Goal: Task Accomplishment & Management: Complete application form

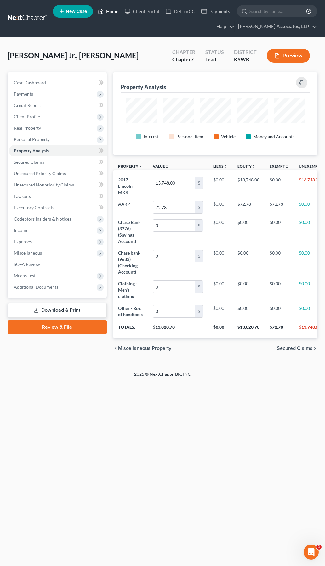
click at [102, 10] on icon at bounding box center [101, 12] width 6 height 8
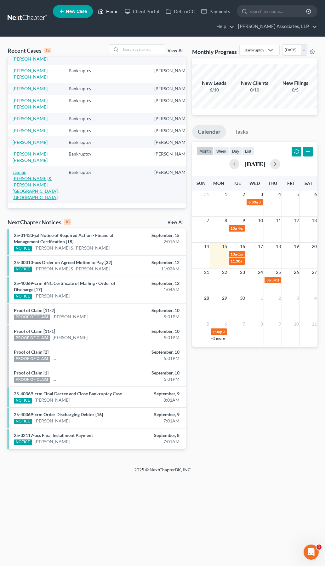
scroll to position [199, 0]
click at [155, 50] on input "search" at bounding box center [143, 49] width 44 height 9
type input "perkin"
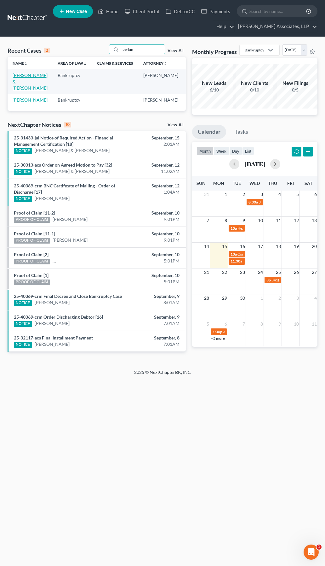
click at [21, 82] on link "[PERSON_NAME] & [PERSON_NAME]" at bounding box center [30, 82] width 35 height 18
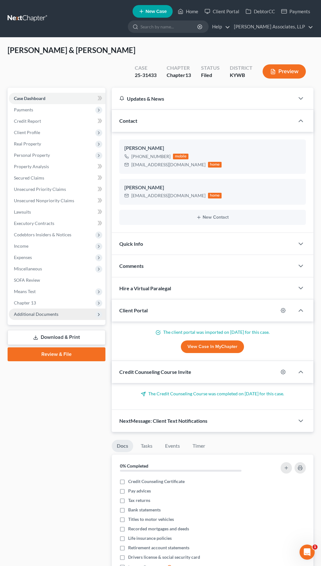
click at [56, 311] on span "Additional Documents" at bounding box center [36, 313] width 44 height 5
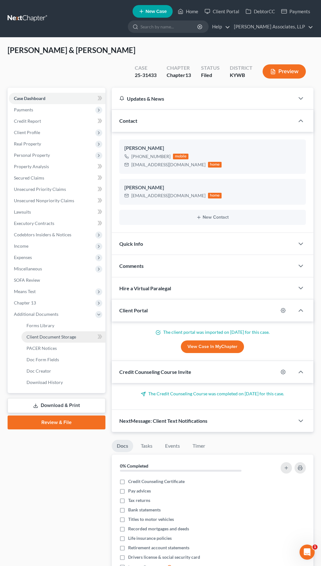
click at [77, 331] on link "Client Document Storage" at bounding box center [63, 336] width 84 height 11
select select "7"
select select "16"
select select "7"
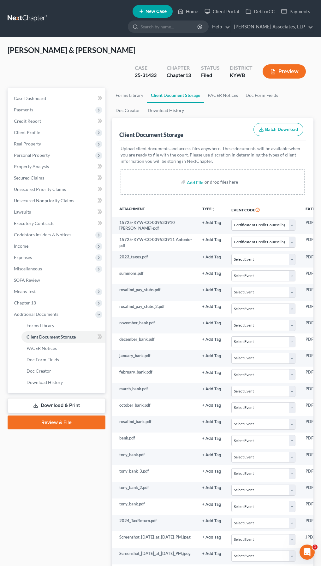
drag, startPoint x: 83, startPoint y: 520, endPoint x: 101, endPoint y: 456, distance: 66.9
click at [0, 512] on html "Home New Case Client Portal DebtorCC Payments [PERSON_NAME] Associates, LLP [EM…" at bounding box center [160, 571] width 321 height 1142
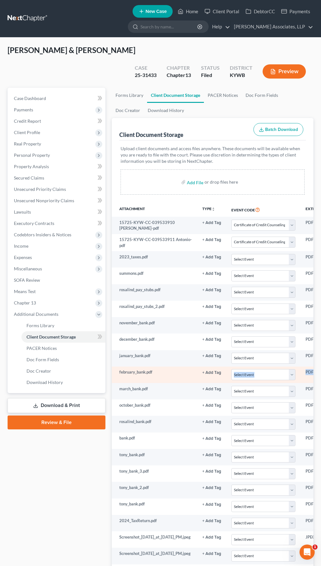
drag, startPoint x: 318, startPoint y: 363, endPoint x: 167, endPoint y: 367, distance: 151.1
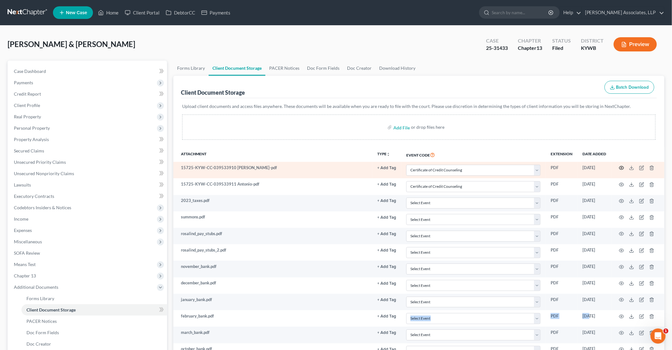
click at [325, 167] on icon "button" at bounding box center [621, 167] width 5 height 5
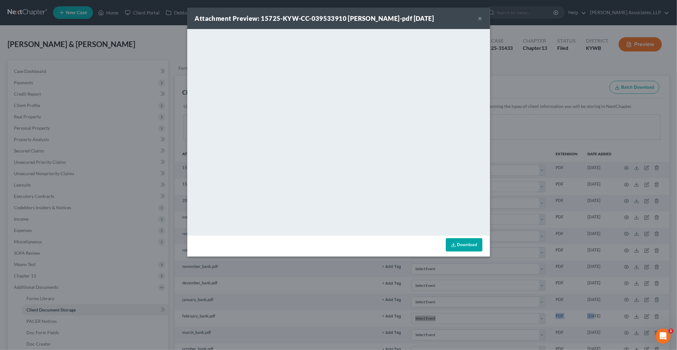
click at [325, 15] on button "×" at bounding box center [480, 19] width 4 height 8
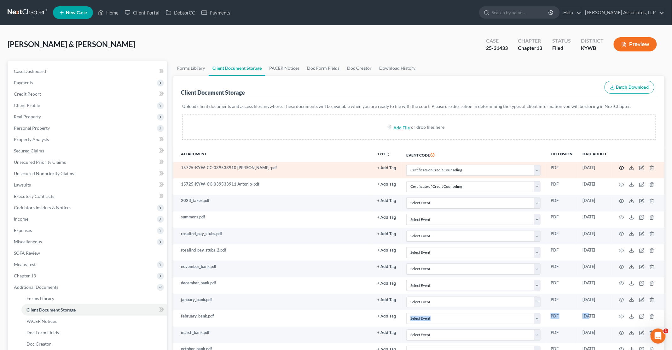
click at [325, 167] on circle "button" at bounding box center [621, 167] width 1 height 1
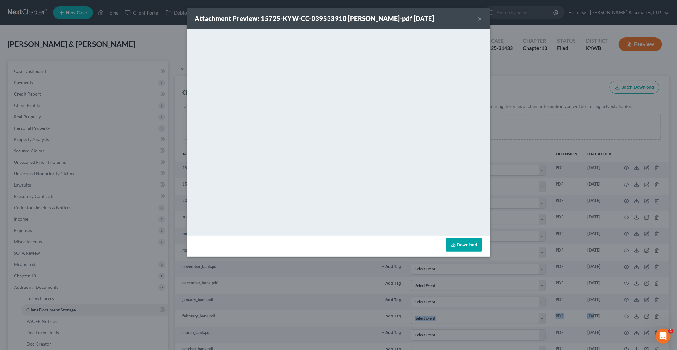
click at [325, 19] on button "×" at bounding box center [480, 19] width 4 height 8
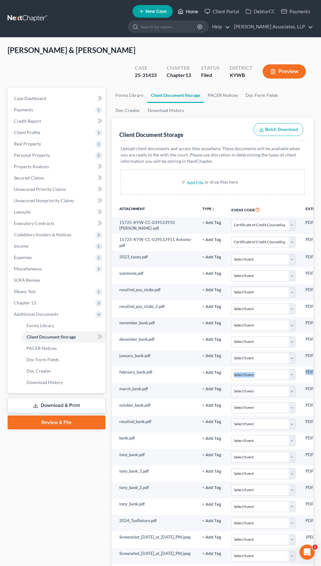
click at [192, 11] on link "Home" at bounding box center [187, 11] width 27 height 11
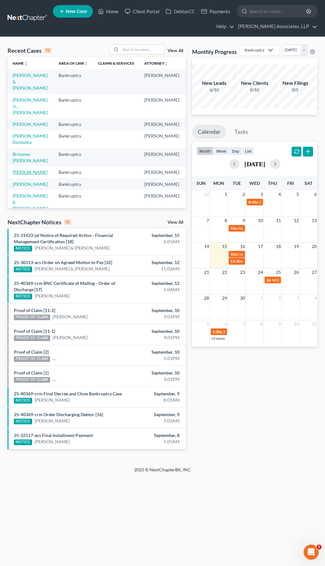
click at [20, 175] on link "[PERSON_NAME]" at bounding box center [30, 171] width 35 height 5
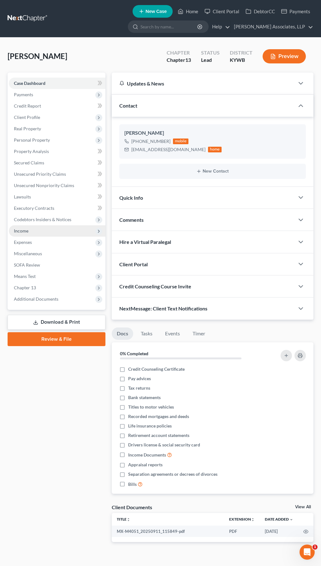
click at [23, 232] on span "Income" at bounding box center [21, 230] width 15 height 5
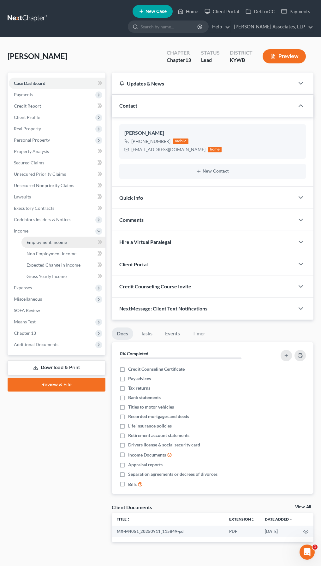
click at [69, 240] on link "Employment Income" at bounding box center [63, 242] width 84 height 11
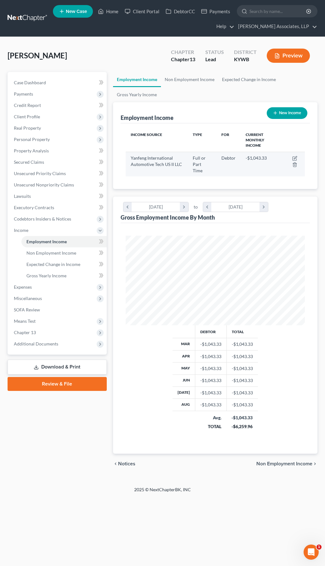
scroll to position [90, 192]
click at [296, 158] on icon "button" at bounding box center [295, 158] width 5 height 5
select select "0"
select select "18"
select select "3"
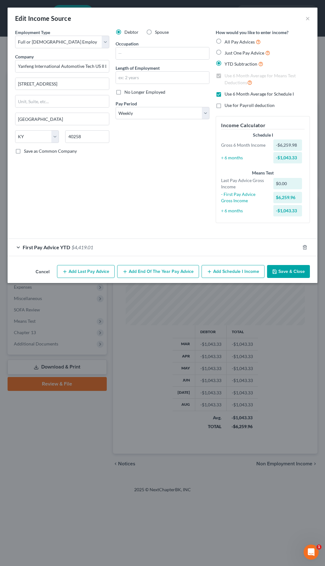
click at [100, 271] on button "Add Last Pay Advice" at bounding box center [86, 271] width 58 height 13
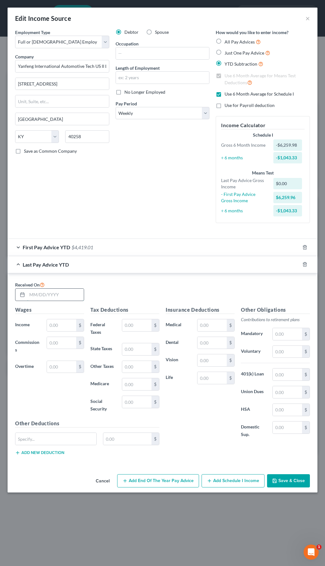
click at [58, 292] on input "text" at bounding box center [55, 295] width 57 height 12
type input "[DATE]"
click at [17, 247] on div "First Pay Advice YTD $4,419.01" at bounding box center [154, 247] width 293 height 17
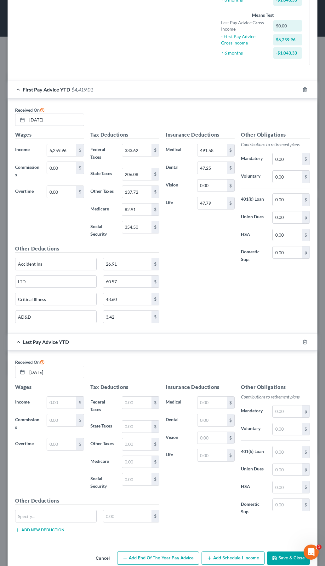
scroll to position [169, 0]
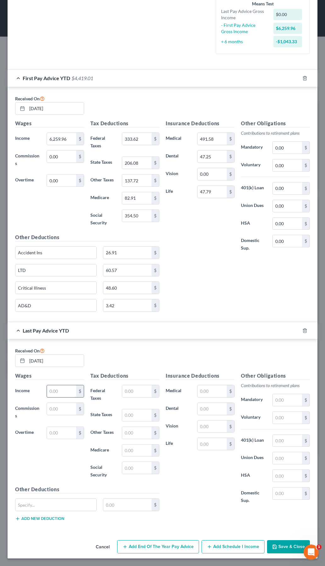
click at [67, 391] on input "text" at bounding box center [61, 391] width 29 height 12
